Goal: Transaction & Acquisition: Subscribe to service/newsletter

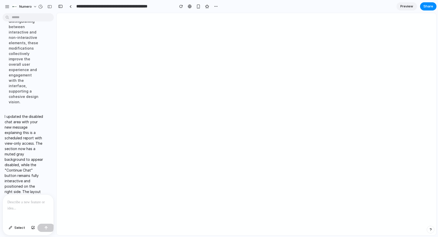
click at [20, 208] on div at bounding box center [28, 208] width 51 height 27
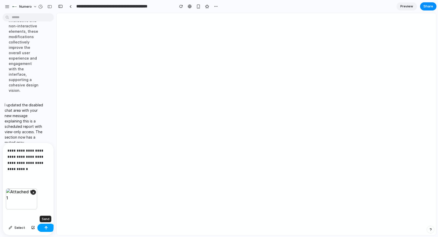
click at [49, 227] on button "button" at bounding box center [45, 228] width 17 height 8
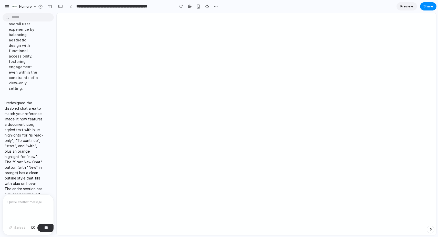
scroll to position [1042, 0]
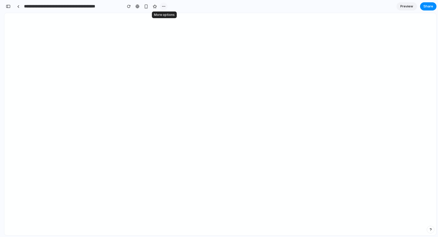
click at [162, 7] on div "button" at bounding box center [163, 6] width 4 height 4
click at [213, 16] on div "Duplicate Delete" at bounding box center [219, 118] width 438 height 237
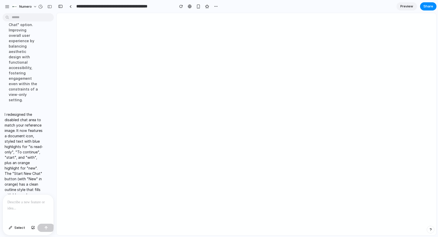
click at [20, 204] on p at bounding box center [27, 202] width 41 height 6
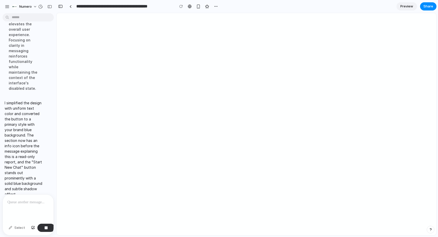
scroll to position [1191, 0]
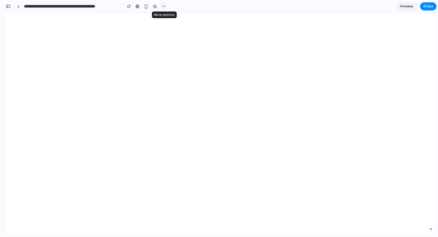
click at [163, 6] on div "button" at bounding box center [163, 6] width 4 height 4
click at [5, 7] on div "Duplicate Delete" at bounding box center [219, 118] width 438 height 237
click at [7, 6] on div "button" at bounding box center [8, 7] width 5 height 4
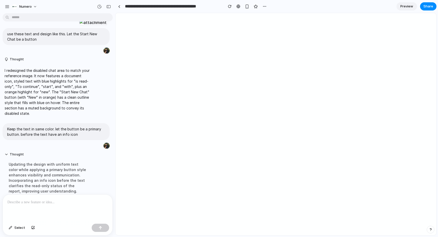
scroll to position [541, 0]
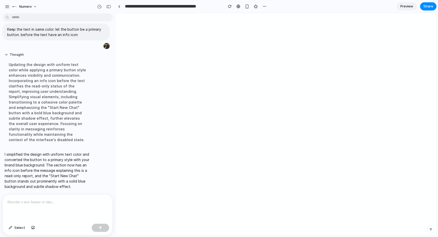
click at [15, 208] on div at bounding box center [58, 208] width 110 height 27
click at [19, 201] on p at bounding box center [57, 202] width 100 height 6
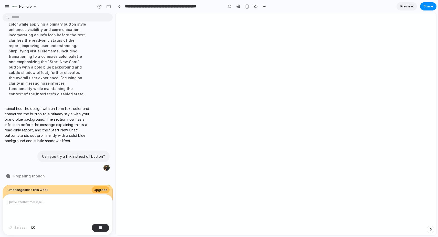
scroll to position [587, 0]
click at [99, 190] on span "Upgrade" at bounding box center [101, 190] width 14 height 5
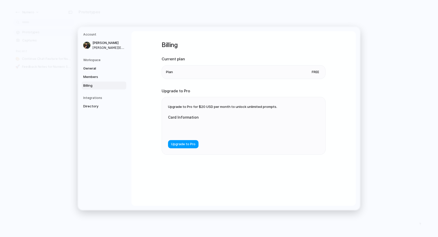
click at [191, 145] on span "Upgrade to Pro" at bounding box center [183, 144] width 24 height 5
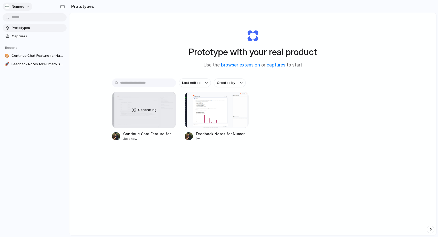
click at [7, 7] on div "button" at bounding box center [7, 6] width 5 height 5
click at [14, 6] on div "Settings Invite members Change theme Sign out" at bounding box center [219, 118] width 438 height 237
click at [118, 35] on div "Prototype with your real product Use the browser extension or captures to start…" at bounding box center [252, 138] width 367 height 250
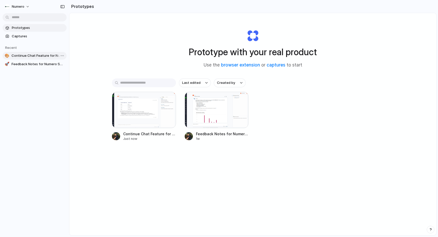
click at [24, 57] on span "Continue Chat Feature for Numero Secure Stream" at bounding box center [38, 55] width 53 height 5
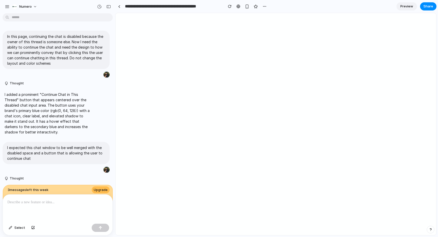
scroll to position [536, 0]
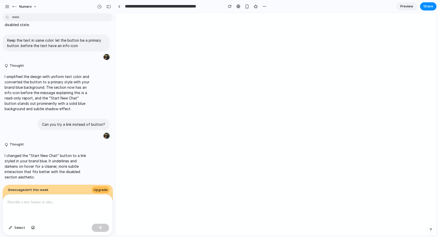
click at [41, 206] on div at bounding box center [58, 208] width 110 height 27
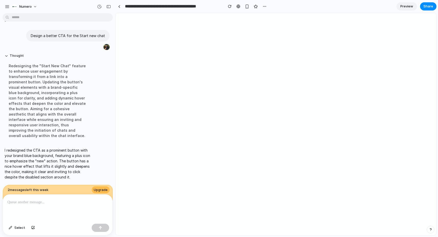
scroll to position [687, 0]
click at [16, 6] on div "button" at bounding box center [14, 6] width 5 height 5
click at [14, 6] on div "Settings Invite members Change theme Sign out" at bounding box center [219, 118] width 438 height 237
click at [105, 7] on button "button" at bounding box center [108, 7] width 8 height 8
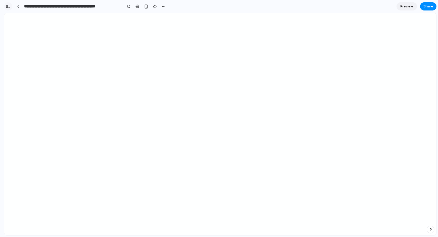
click at [7, 6] on div "button" at bounding box center [8, 7] width 5 height 4
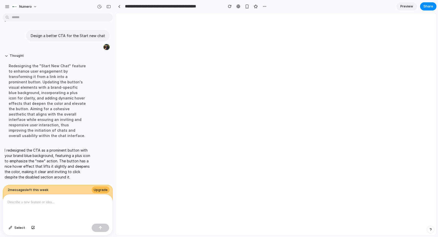
click at [22, 198] on div at bounding box center [58, 208] width 110 height 27
click at [24, 201] on p "*******" at bounding box center [57, 202] width 100 height 6
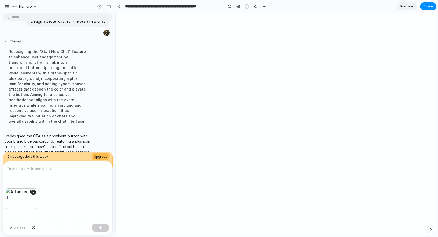
click at [27, 172] on div at bounding box center [58, 174] width 110 height 27
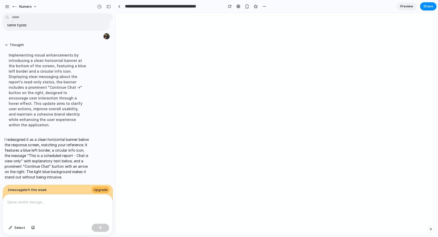
scroll to position [829, 0]
click at [109, 5] on div "button" at bounding box center [108, 7] width 5 height 4
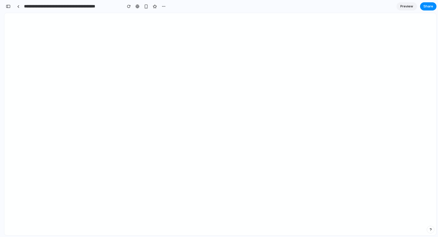
click at [9, 10] on div "**********" at bounding box center [85, 6] width 163 height 11
click at [9, 8] on button "button" at bounding box center [8, 6] width 8 height 8
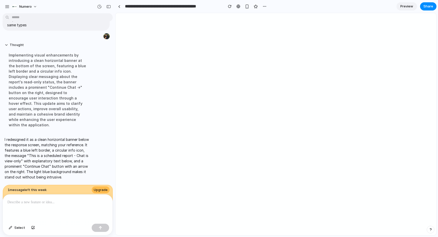
click at [25, 207] on div at bounding box center [58, 208] width 110 height 27
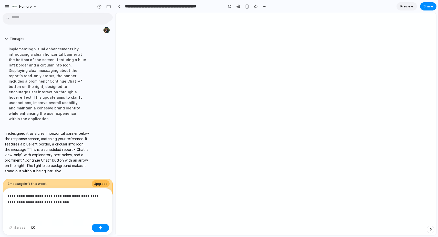
click at [70, 197] on p "**********" at bounding box center [57, 199] width 100 height 12
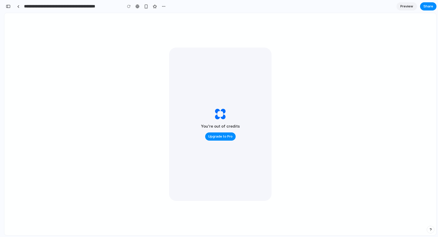
scroll to position [1663, 0]
click at [9, 7] on div "button" at bounding box center [8, 7] width 5 height 4
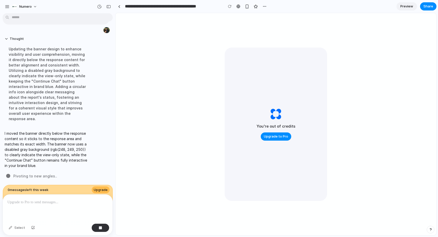
scroll to position [918, 0]
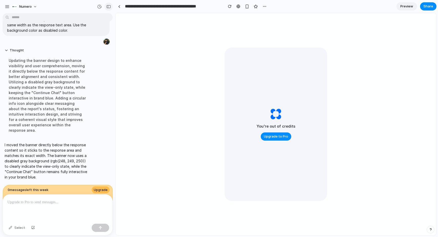
click at [108, 5] on div "button" at bounding box center [108, 7] width 5 height 4
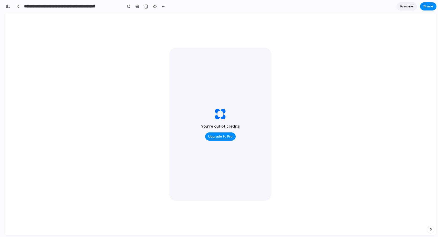
scroll to position [1578, 0]
click at [266, 54] on div "You're out of credits Upgrade to Pro" at bounding box center [220, 125] width 102 height 154
click at [196, 66] on div "You're out of credits Upgrade to Pro" at bounding box center [220, 125] width 102 height 154
click at [128, 7] on div "button" at bounding box center [129, 7] width 4 height 4
click at [221, 139] on button "Upgrade to Pro" at bounding box center [220, 137] width 30 height 8
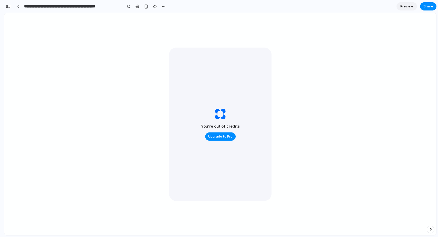
click at [408, 7] on span "Preview" at bounding box center [406, 6] width 13 height 5
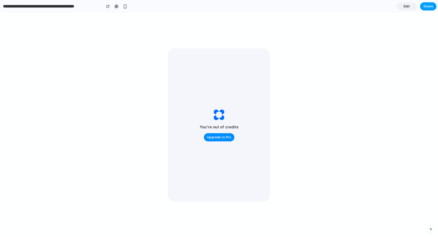
click at [428, 7] on span "Share" at bounding box center [428, 6] width 10 height 5
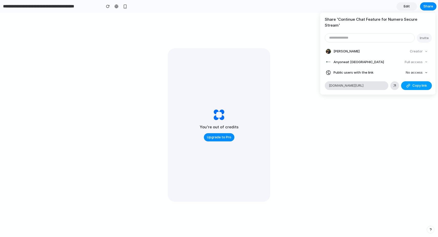
click at [415, 83] on span "Copy link" at bounding box center [419, 85] width 15 height 5
